Goal: Register for event/course

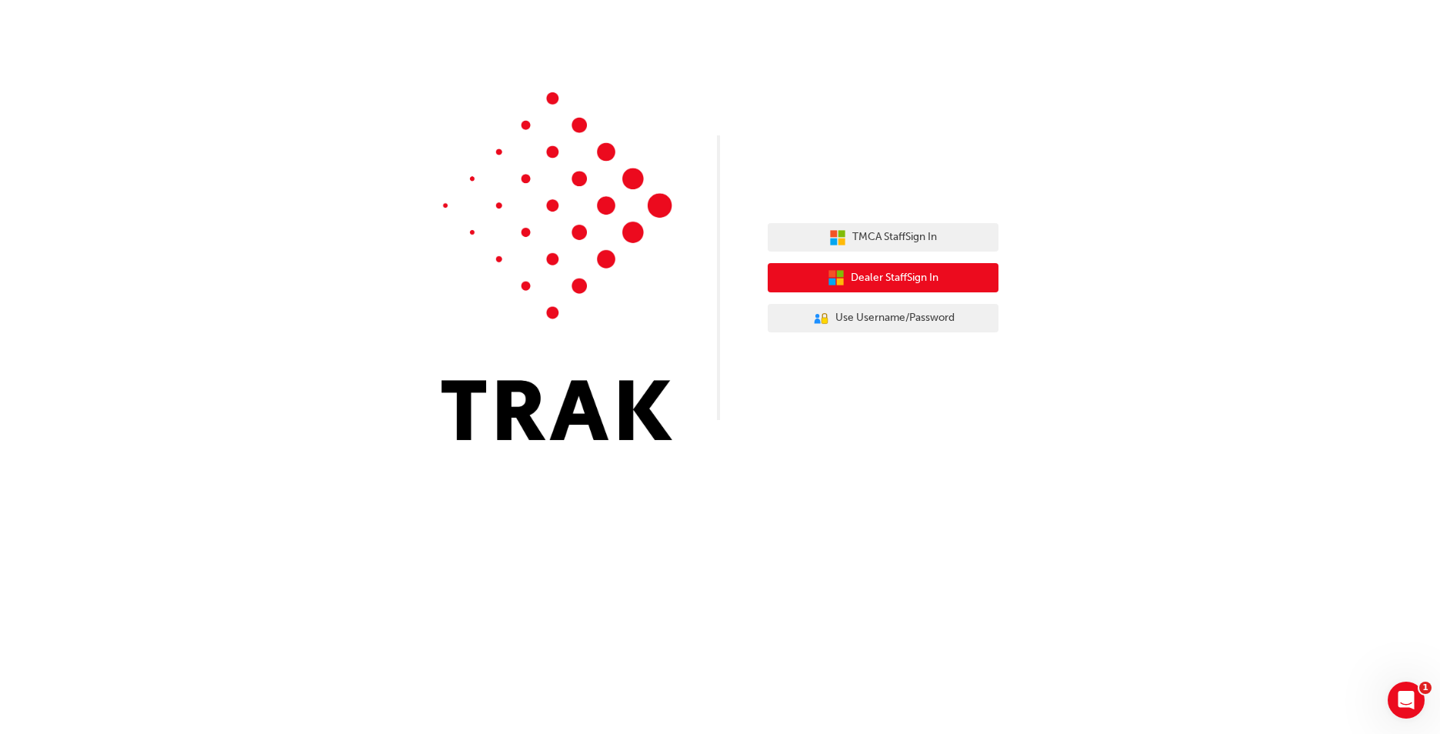
click at [885, 269] on span "Dealer Staff Sign In" at bounding box center [894, 278] width 88 height 18
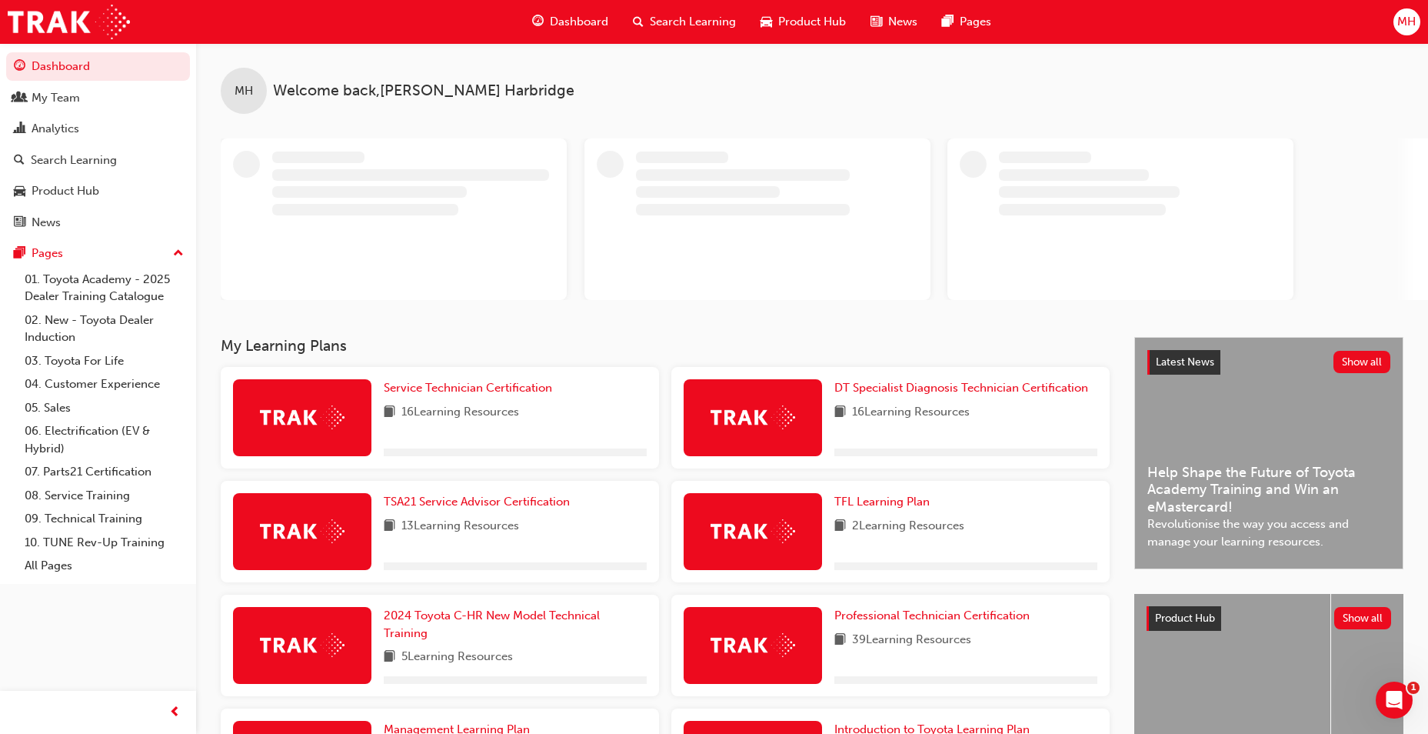
click at [677, 15] on span "Search Learning" at bounding box center [693, 22] width 86 height 18
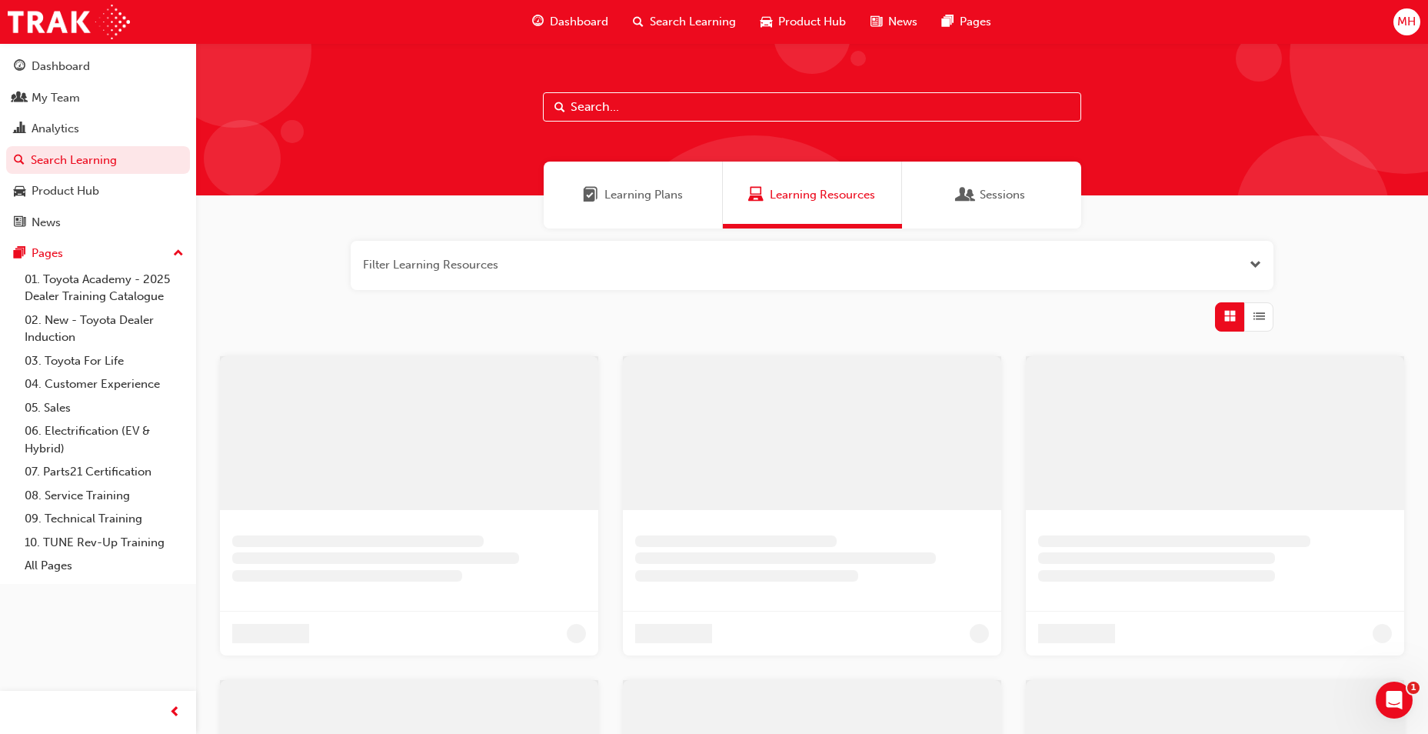
drag, startPoint x: 577, startPoint y: 92, endPoint x: 574, endPoint y: 114, distance: 22.6
click at [577, 96] on div at bounding box center [812, 119] width 1232 height 152
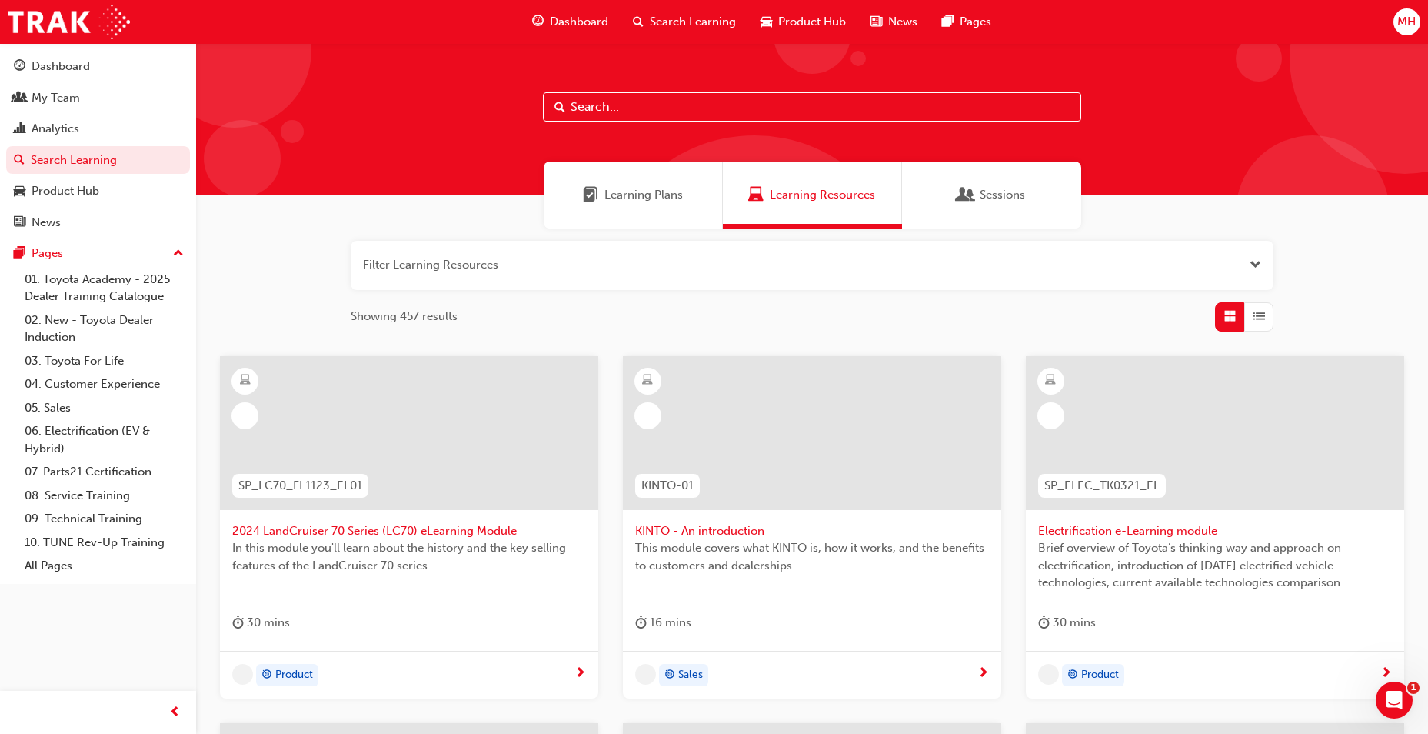
click at [574, 114] on input "text" at bounding box center [812, 106] width 538 height 29
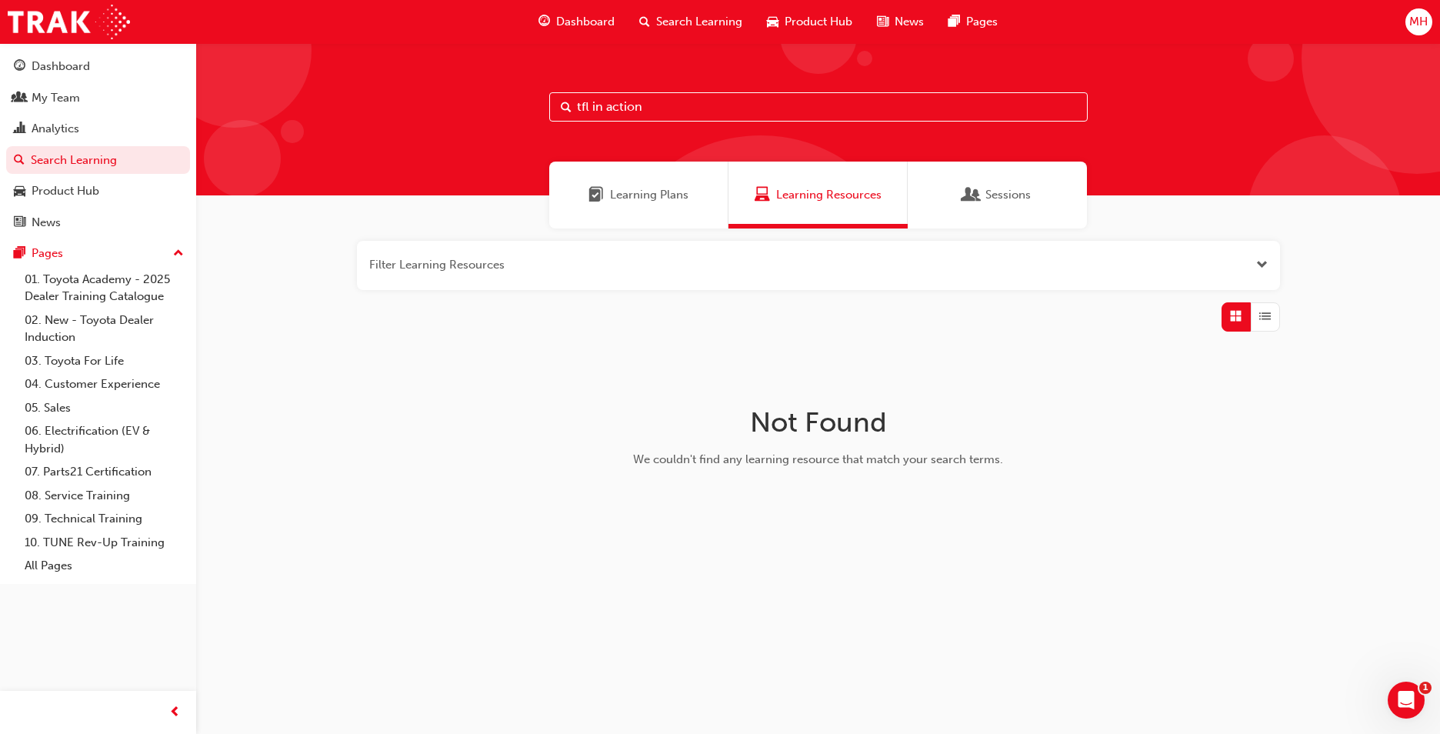
drag, startPoint x: 655, startPoint y: 102, endPoint x: 592, endPoint y: 122, distance: 66.4
click at [592, 122] on div "tfl in action" at bounding box center [817, 119] width 1243 height 152
type input "tfl"
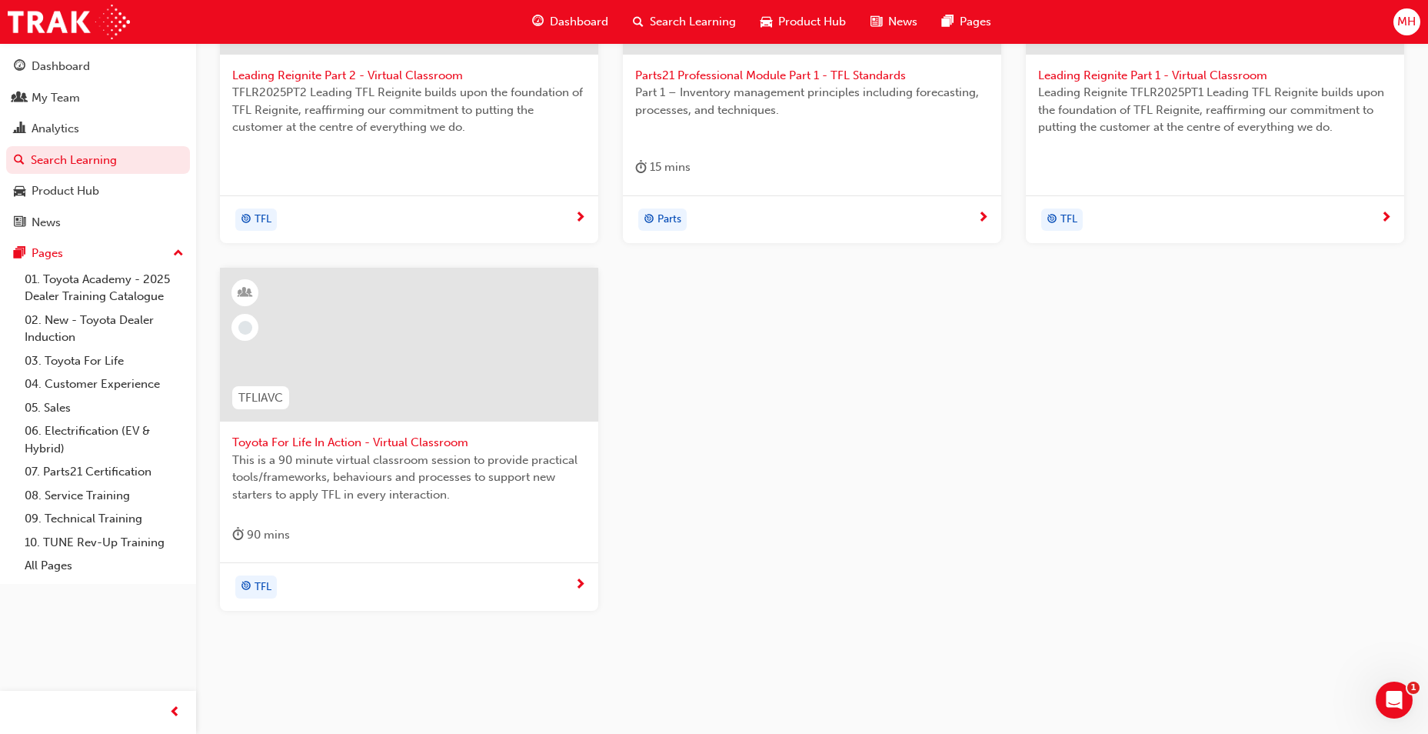
scroll to position [461, 0]
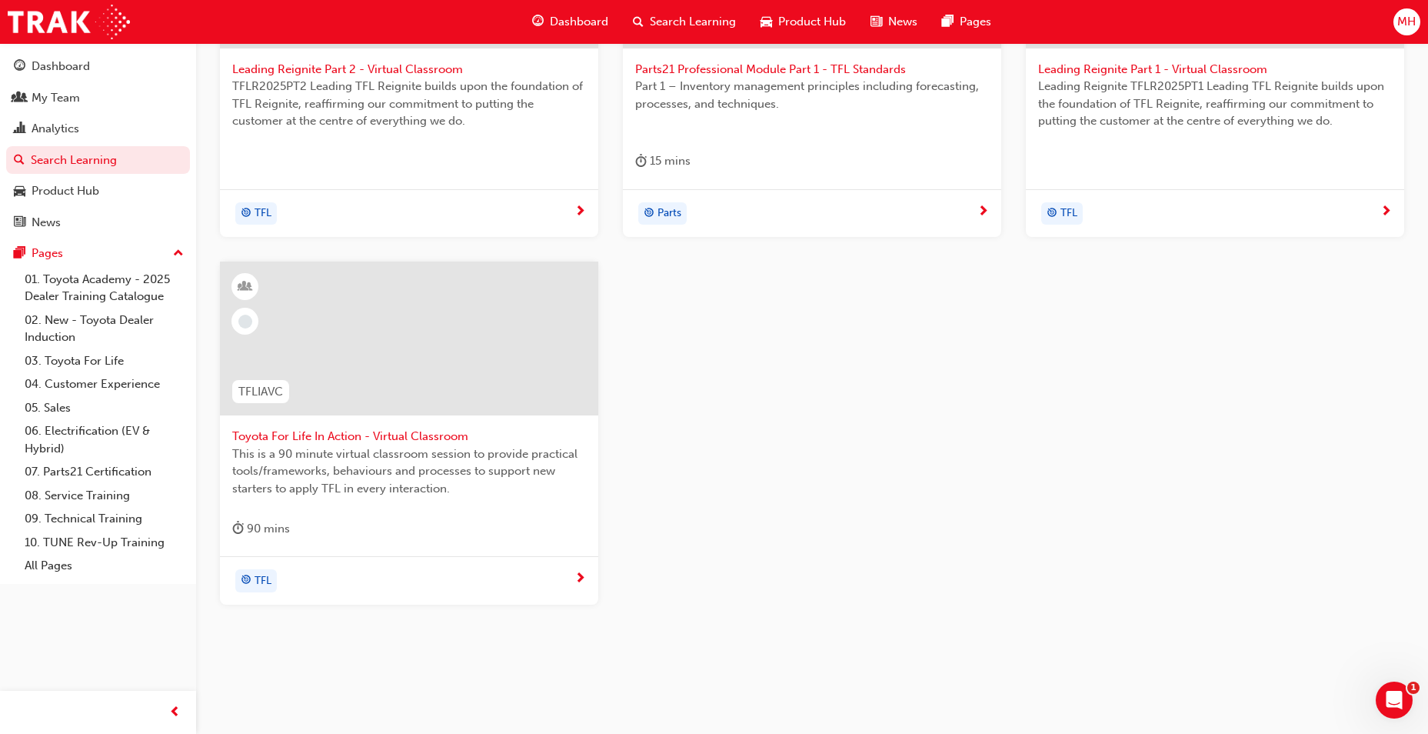
click at [363, 446] on span "This is a 90 minute virtual classroom session to provide practical tools/framew…" at bounding box center [409, 471] width 354 height 52
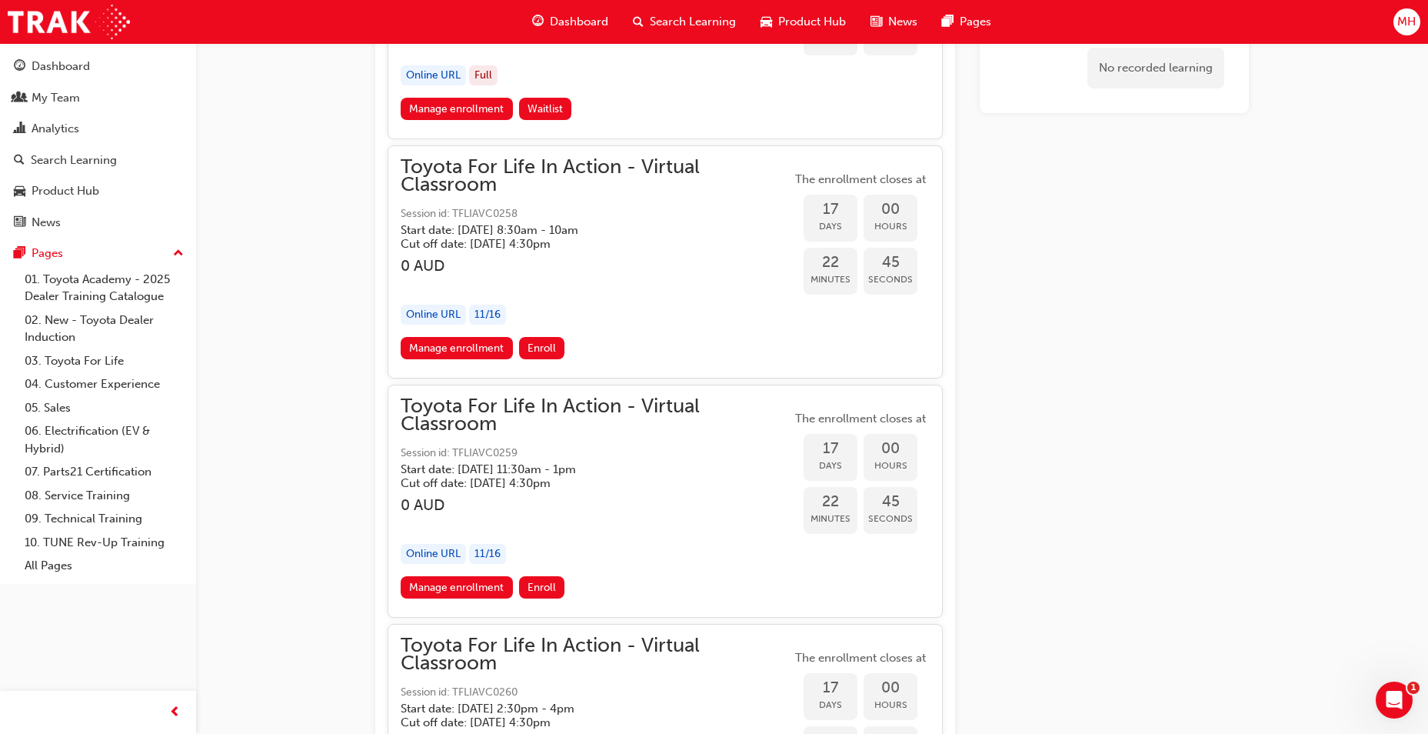
scroll to position [10374, 0]
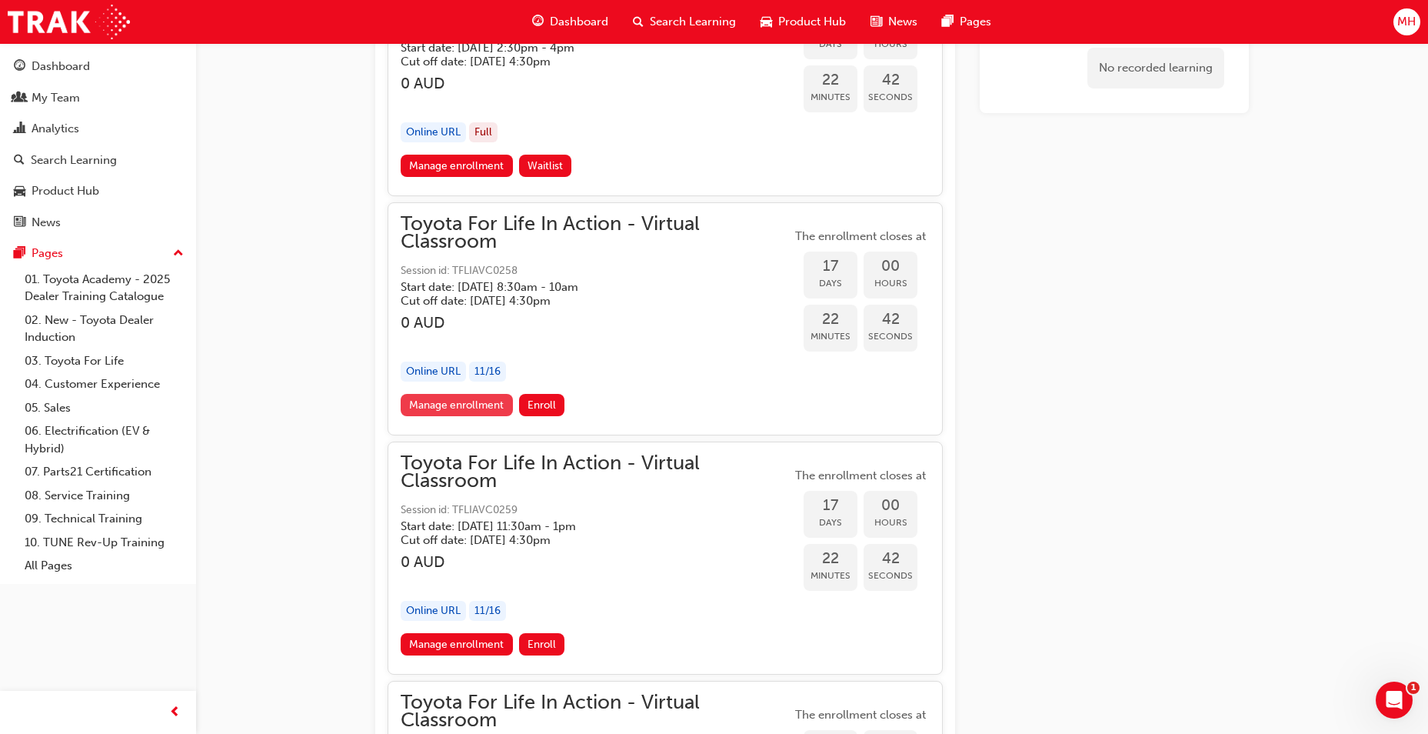
click at [461, 400] on link "Manage enrollment" at bounding box center [457, 405] width 112 height 22
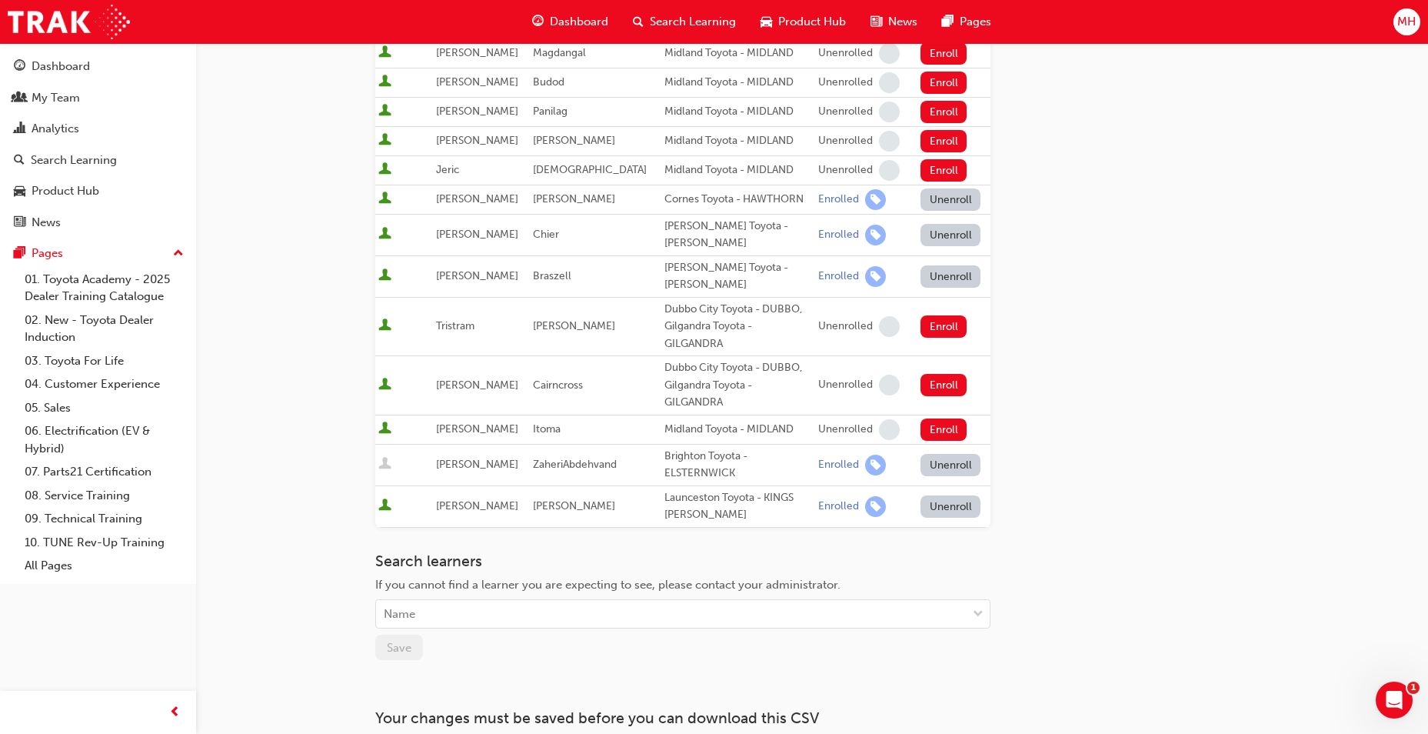
scroll to position [769, 0]
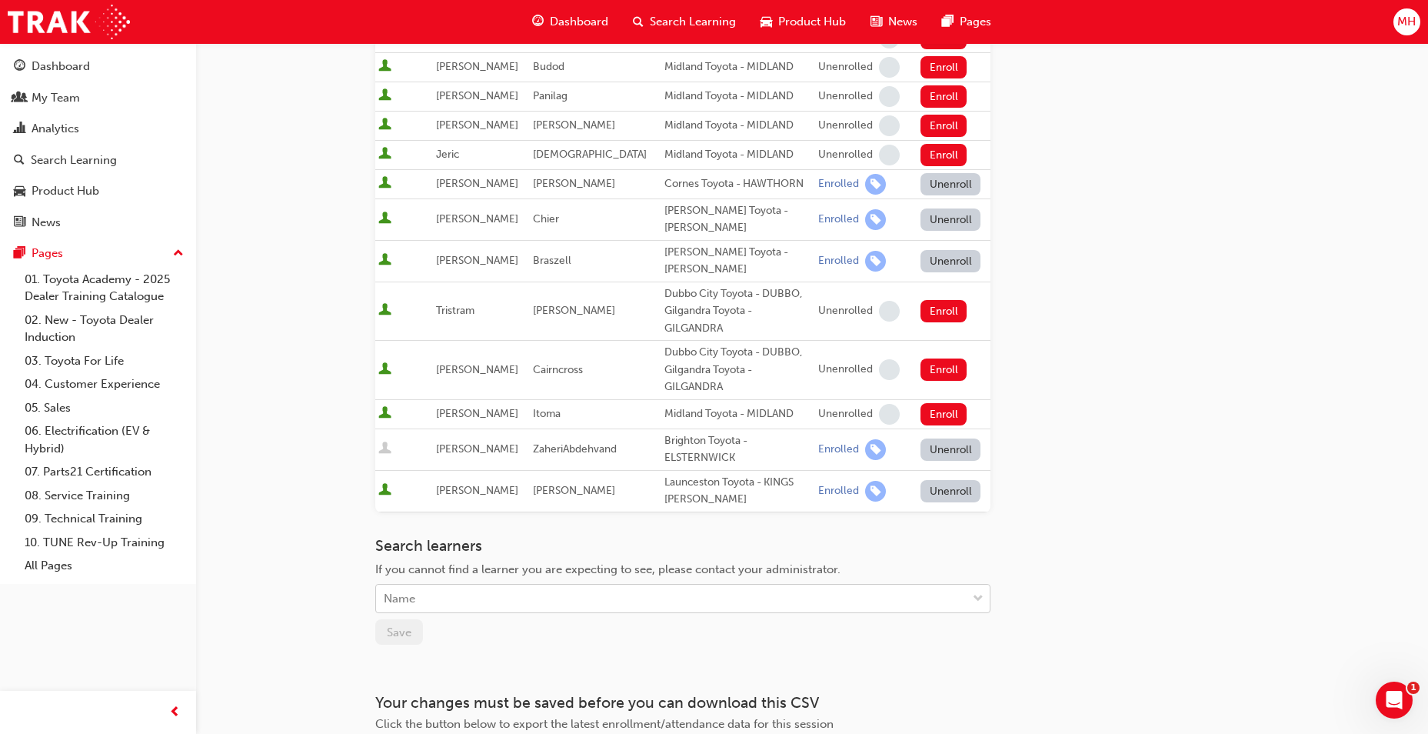
click at [592, 585] on div "Name" at bounding box center [671, 598] width 591 height 27
type input "deb"
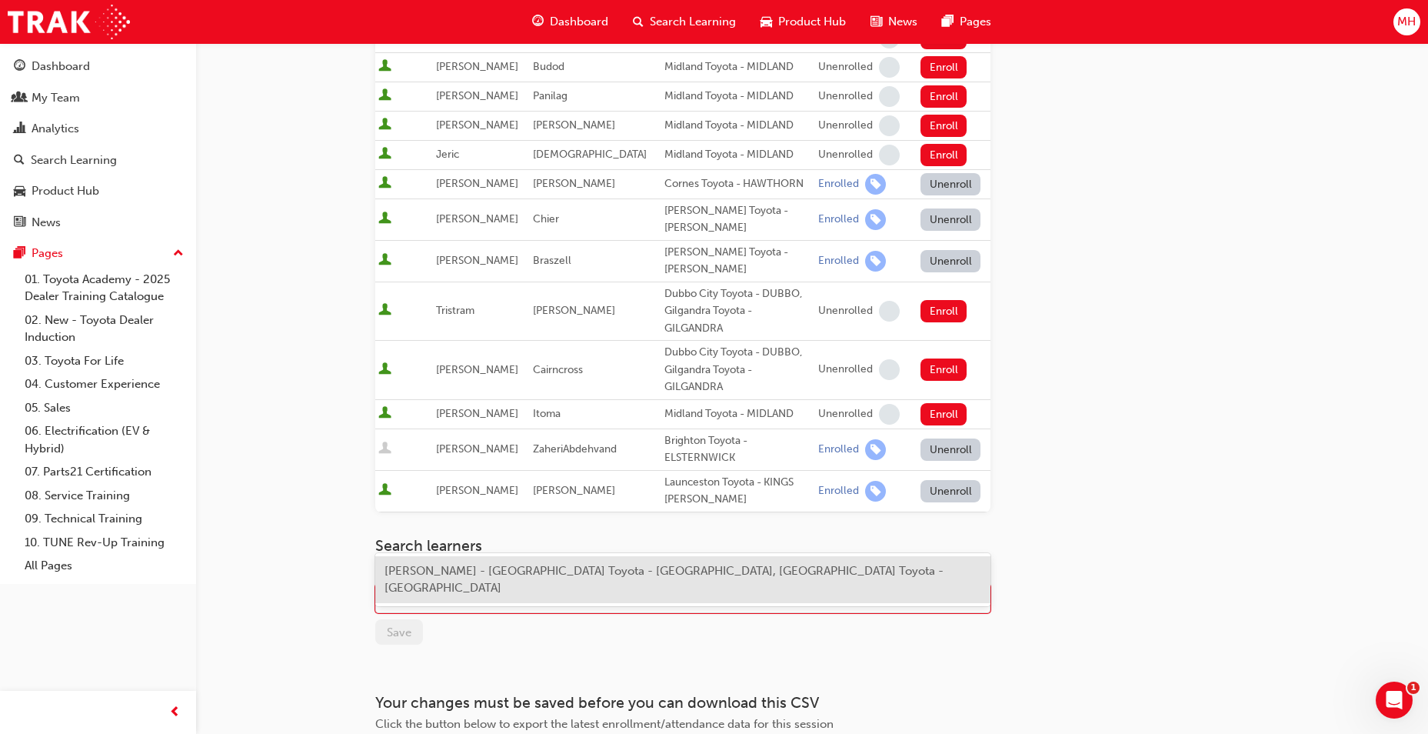
click at [572, 569] on span "[PERSON_NAME] - [GEOGRAPHIC_DATA] Toyota - [GEOGRAPHIC_DATA], [GEOGRAPHIC_DATA]…" at bounding box center [663, 580] width 559 height 32
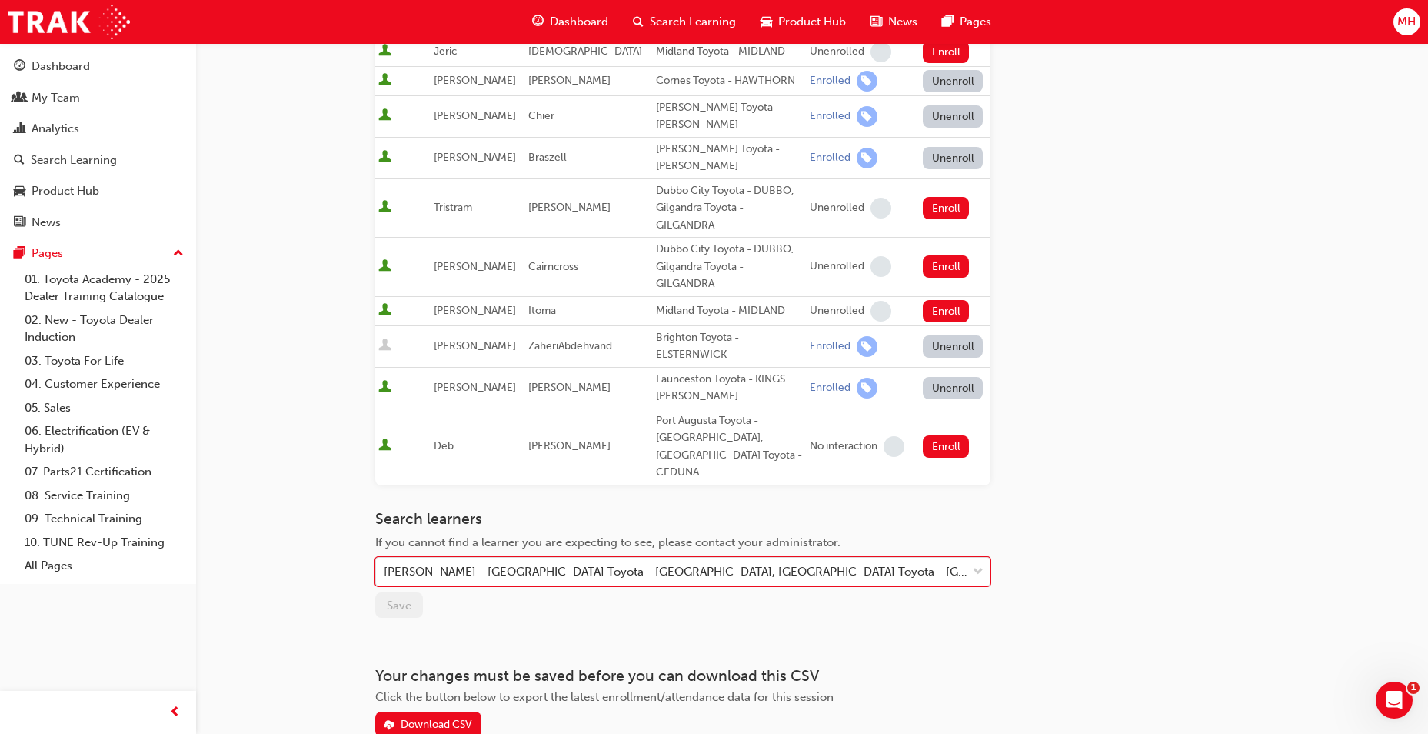
scroll to position [879, 0]
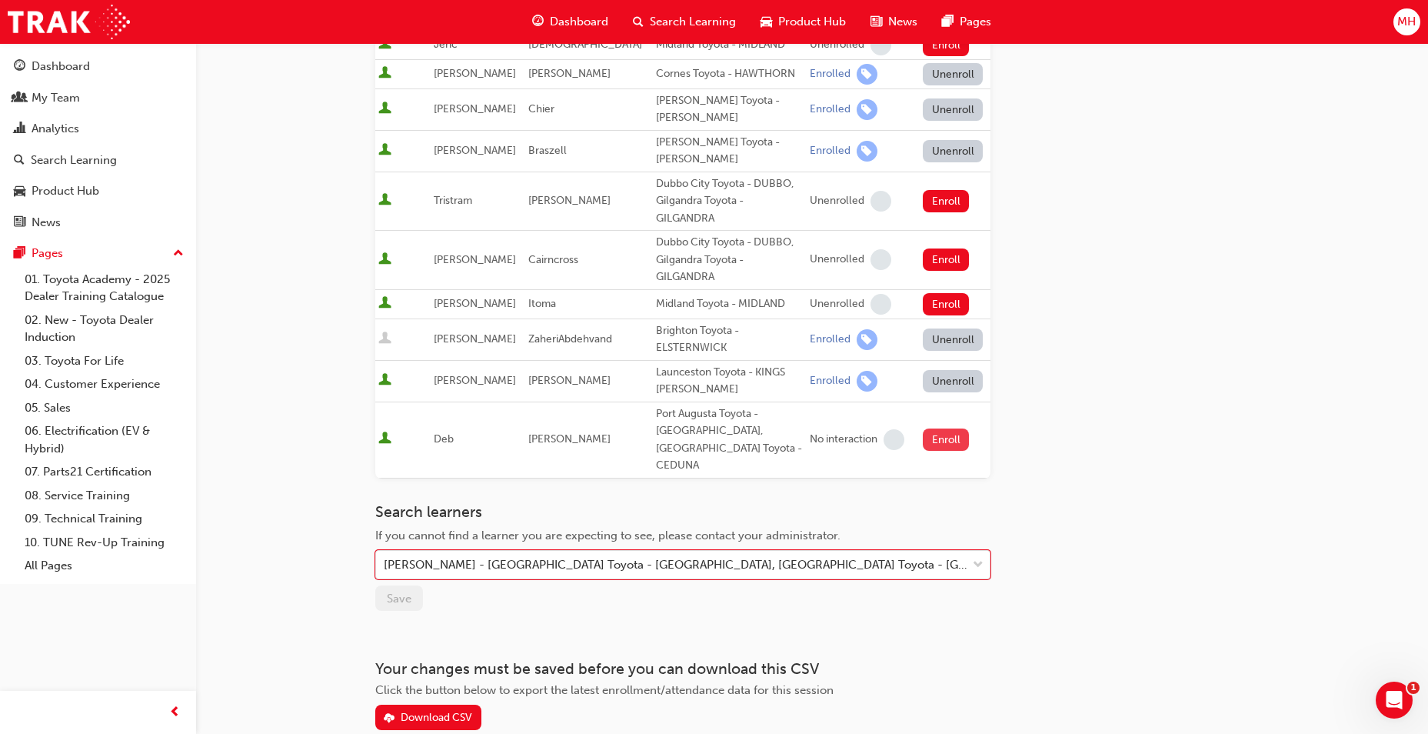
click at [940, 428] on button "Enroll" at bounding box center [946, 439] width 46 height 22
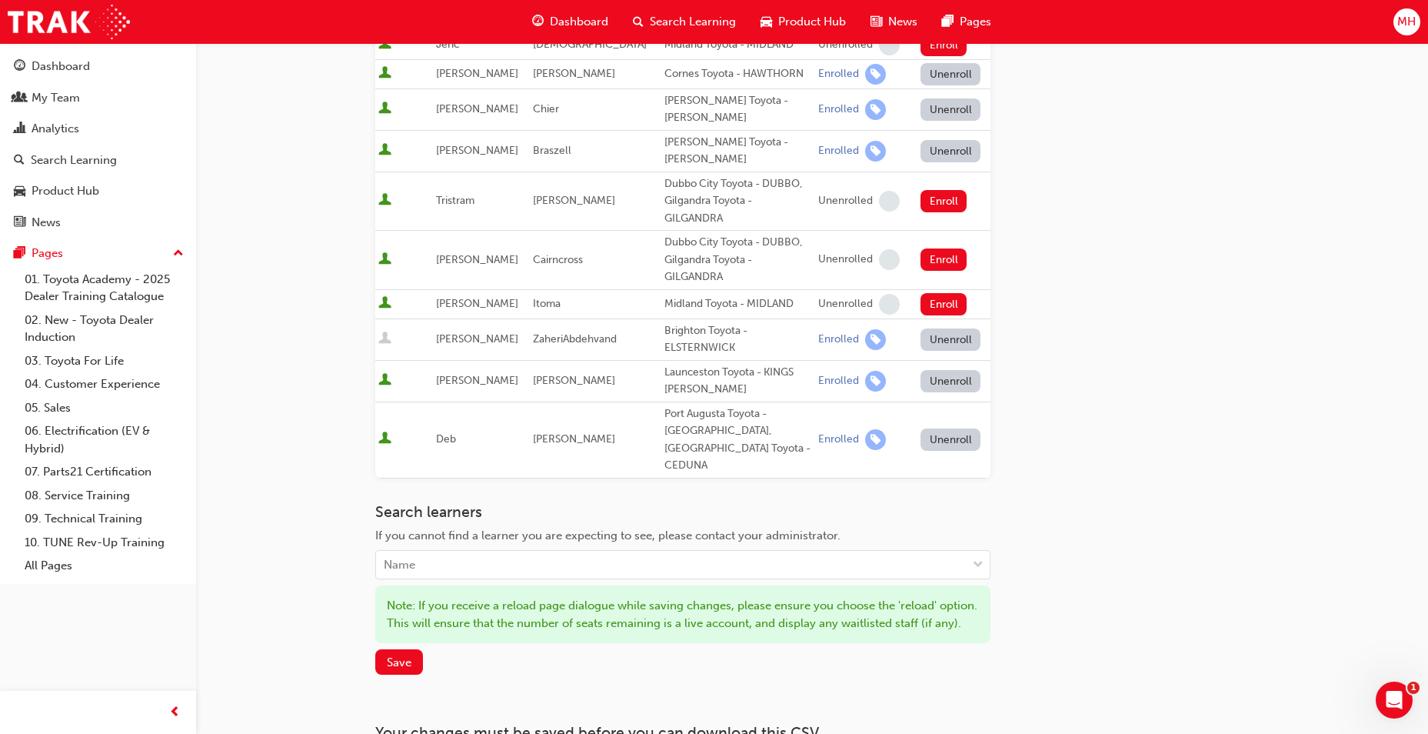
click at [398, 585] on div "Note: If you receive a reload page dialogue while saving changes, please ensure…" at bounding box center [682, 614] width 615 height 58
click at [399, 649] on button "Save" at bounding box center [399, 661] width 48 height 25
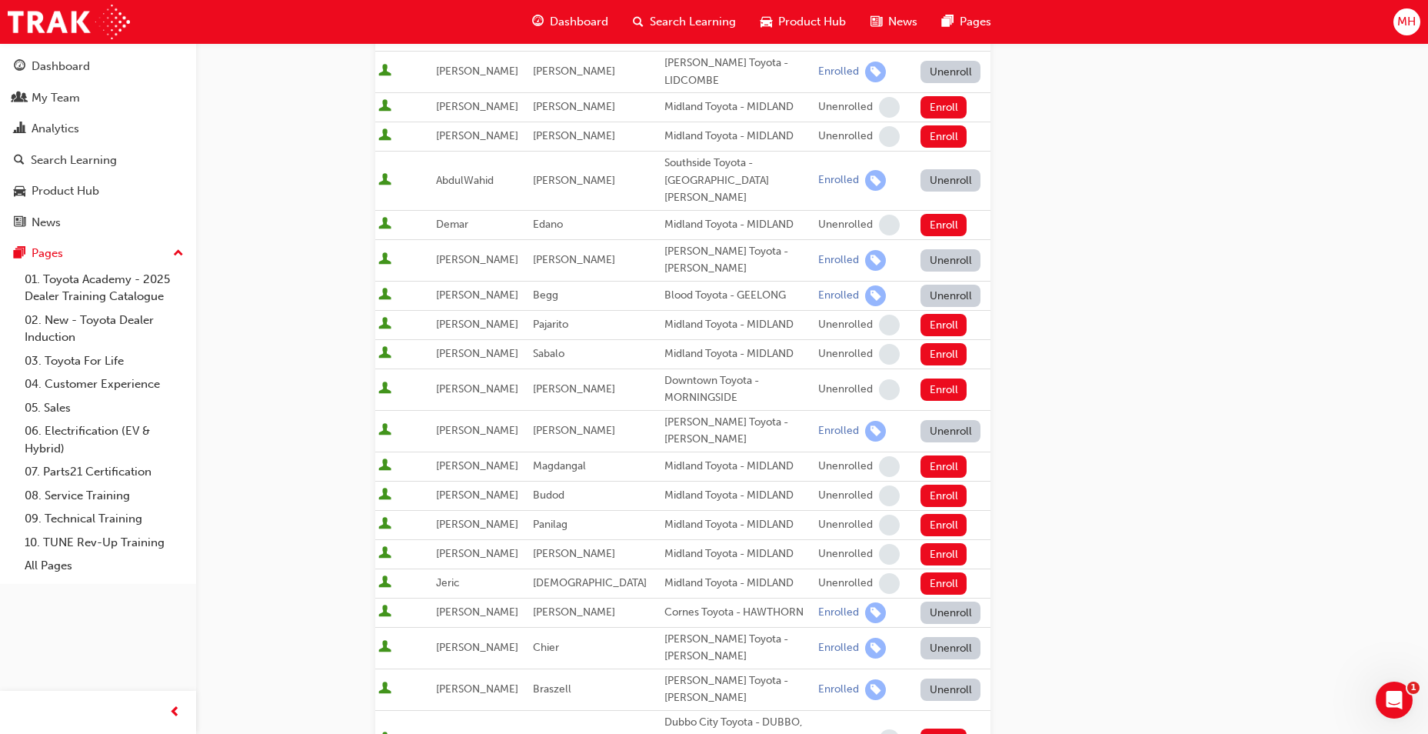
scroll to position [0, 0]
